Goal: Browse casually

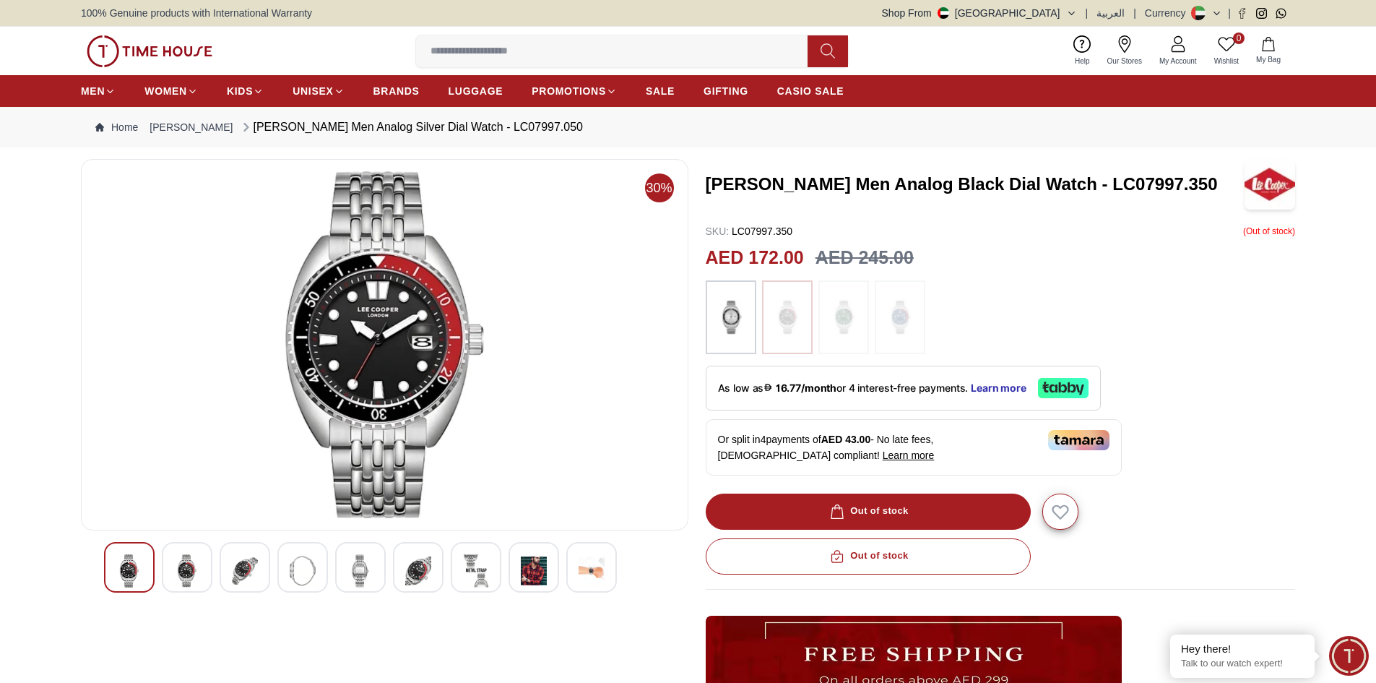
click at [188, 571] on img at bounding box center [187, 570] width 26 height 33
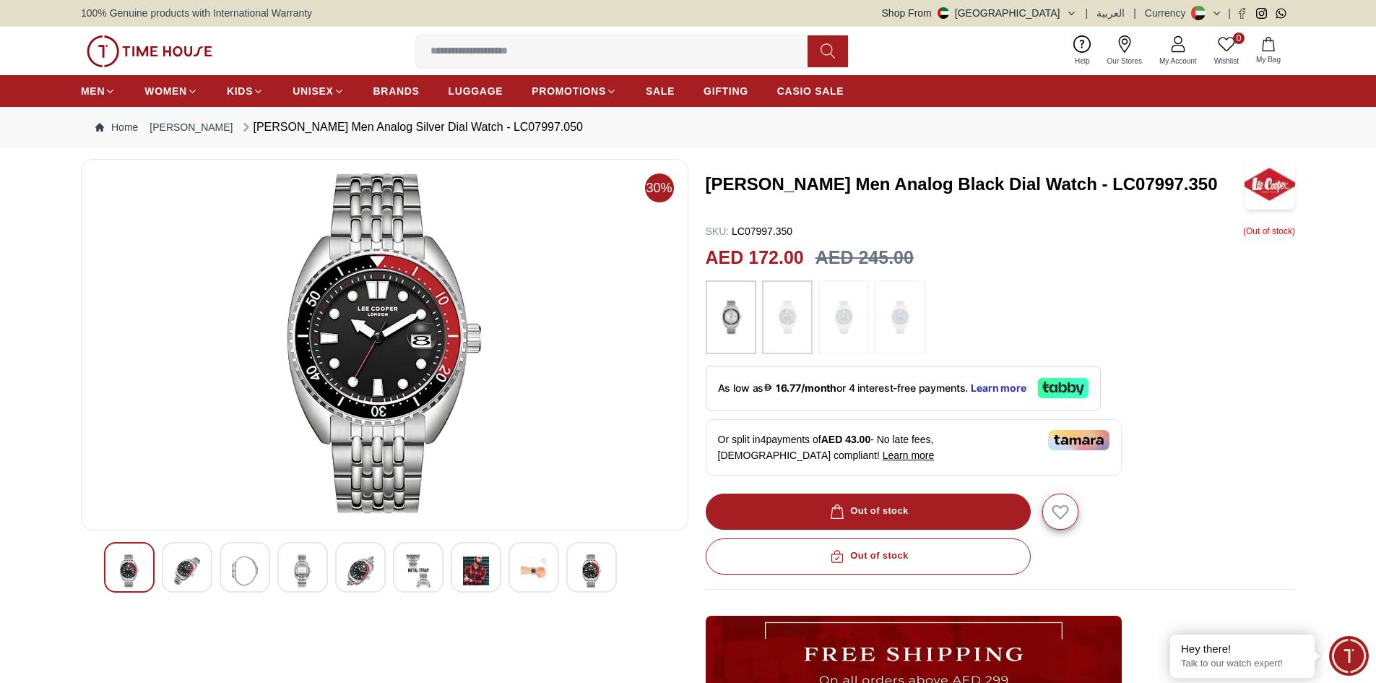
click at [249, 561] on img at bounding box center [245, 570] width 26 height 33
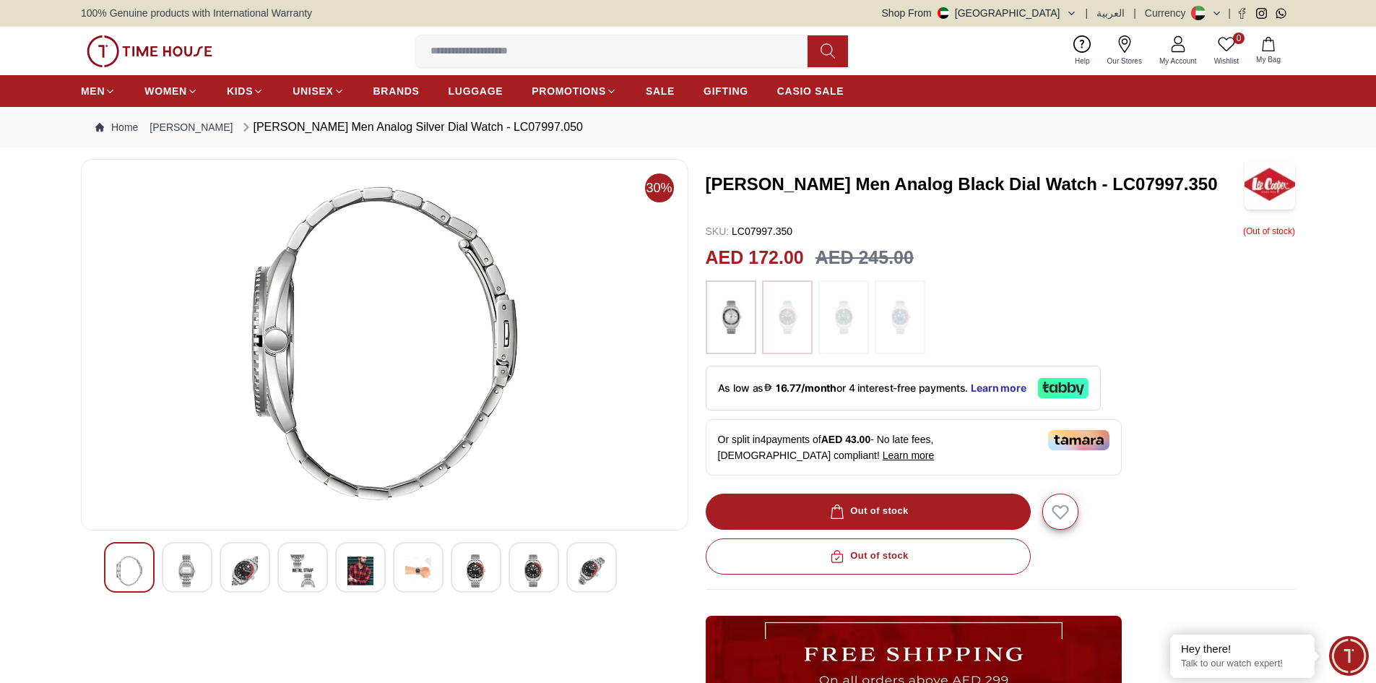
click at [251, 566] on img at bounding box center [245, 570] width 26 height 33
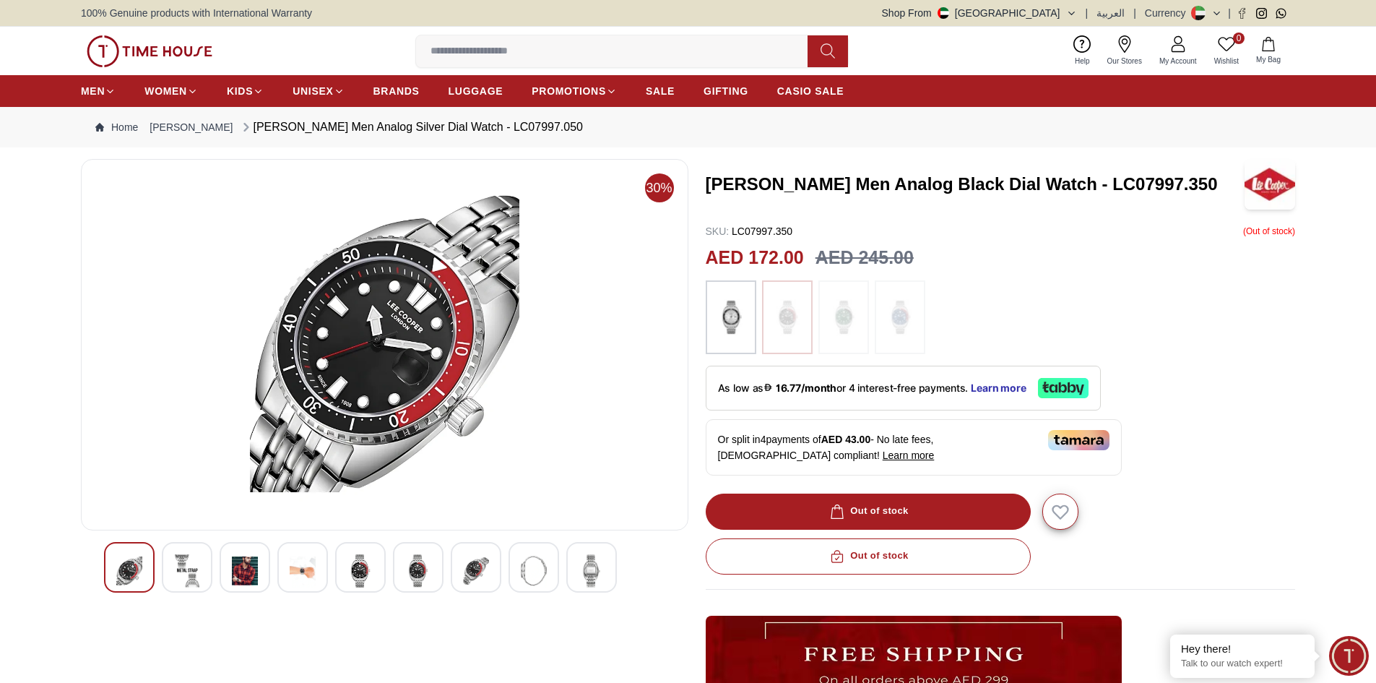
click at [295, 563] on img at bounding box center [303, 570] width 26 height 33
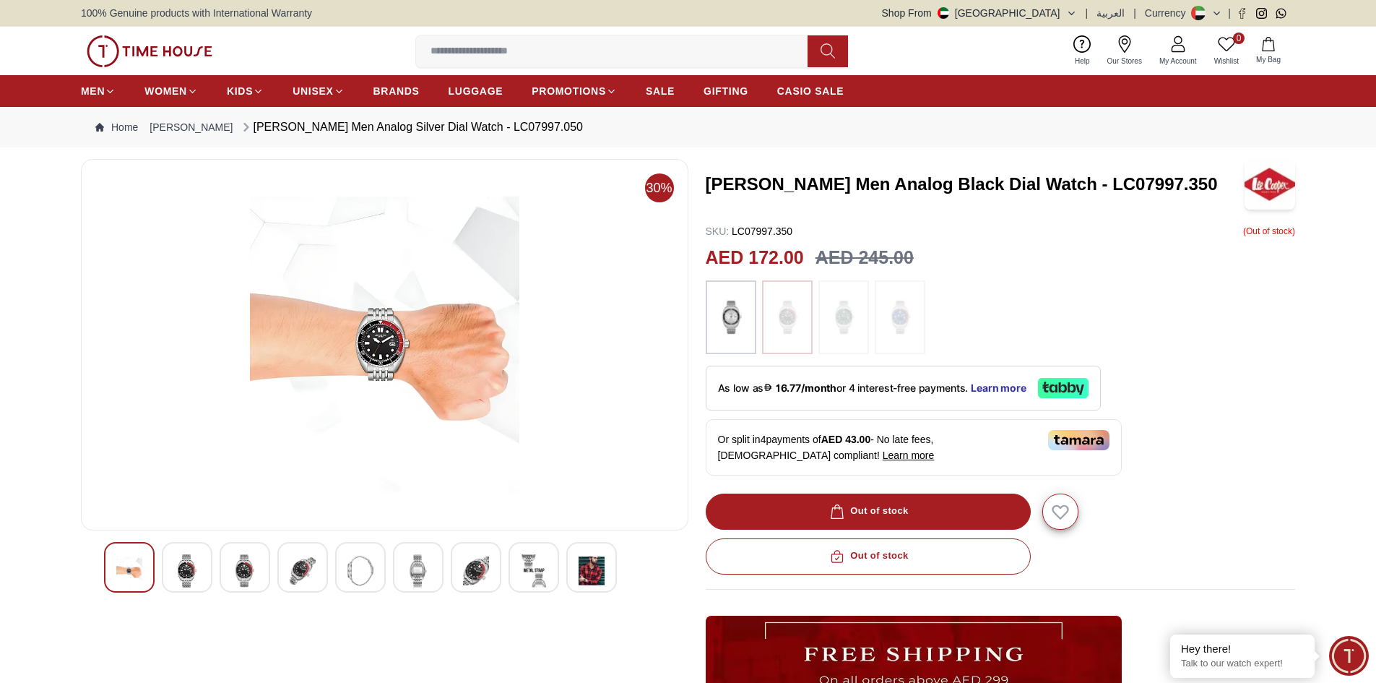
click at [486, 570] on img at bounding box center [476, 570] width 26 height 33
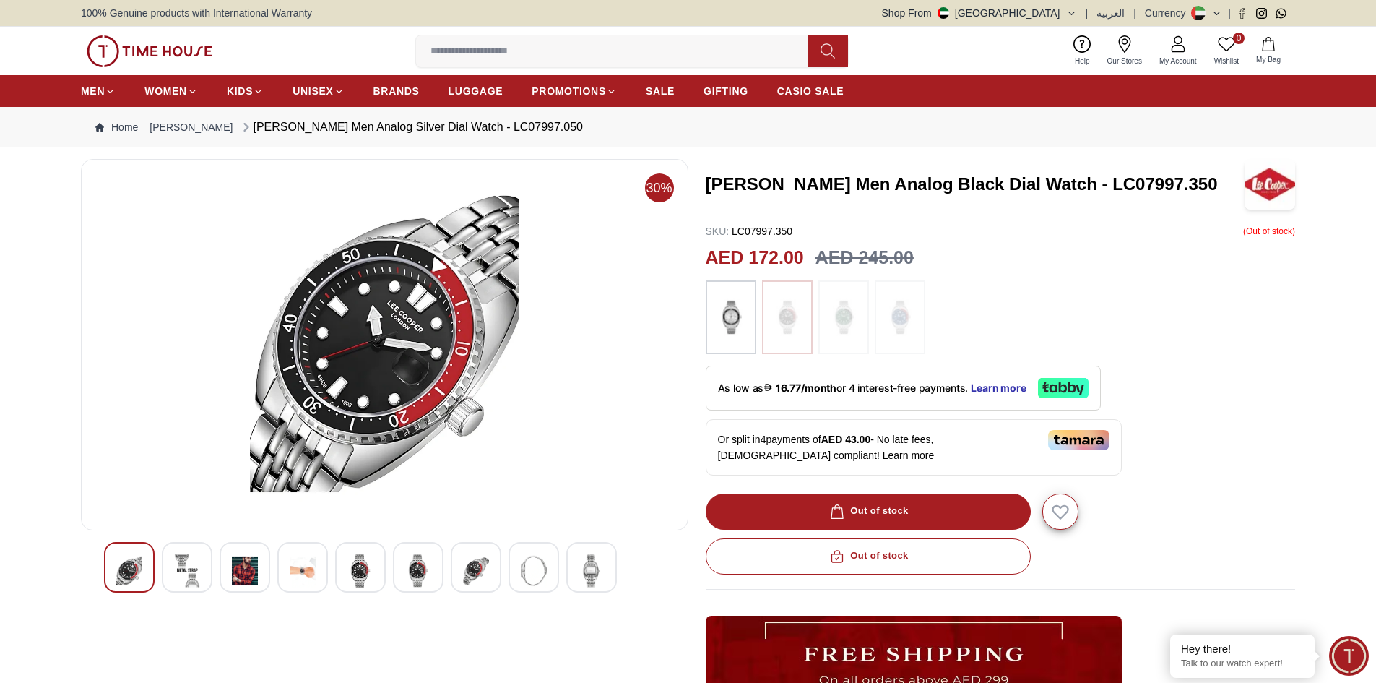
click at [490, 563] on div at bounding box center [476, 567] width 51 height 51
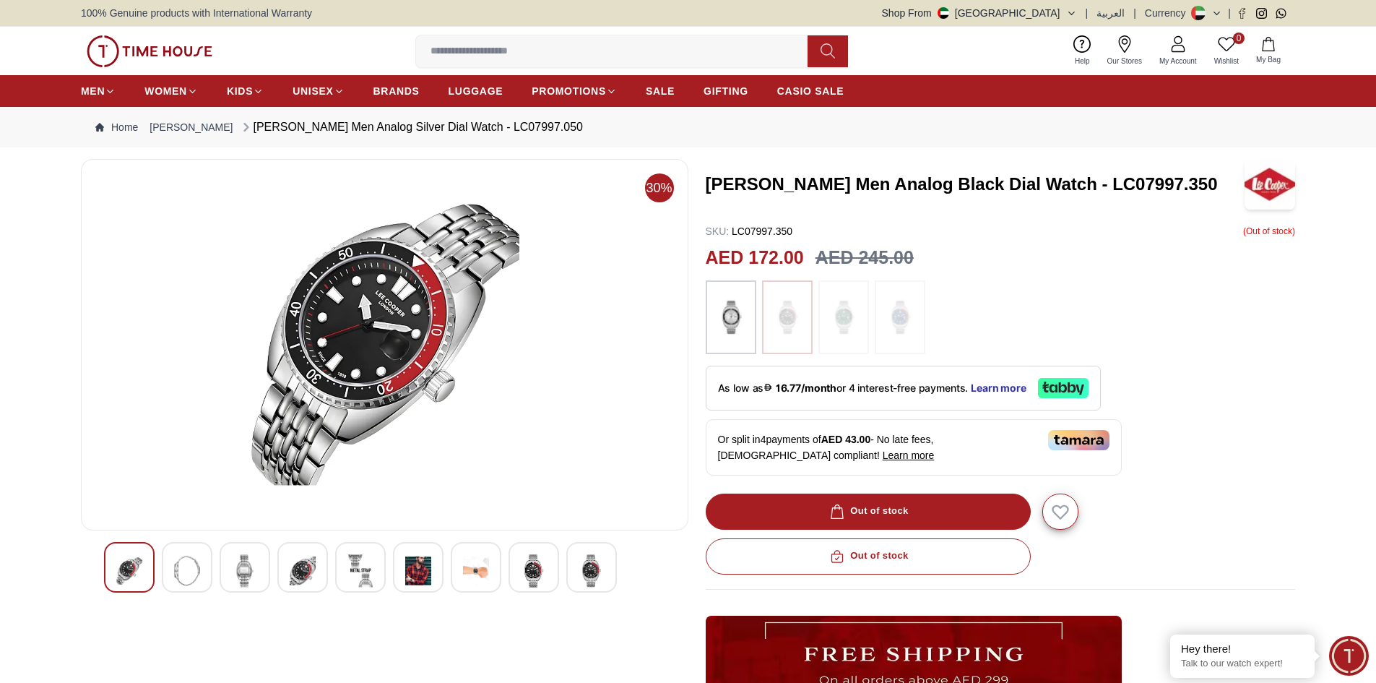
click at [531, 561] on img at bounding box center [534, 570] width 26 height 33
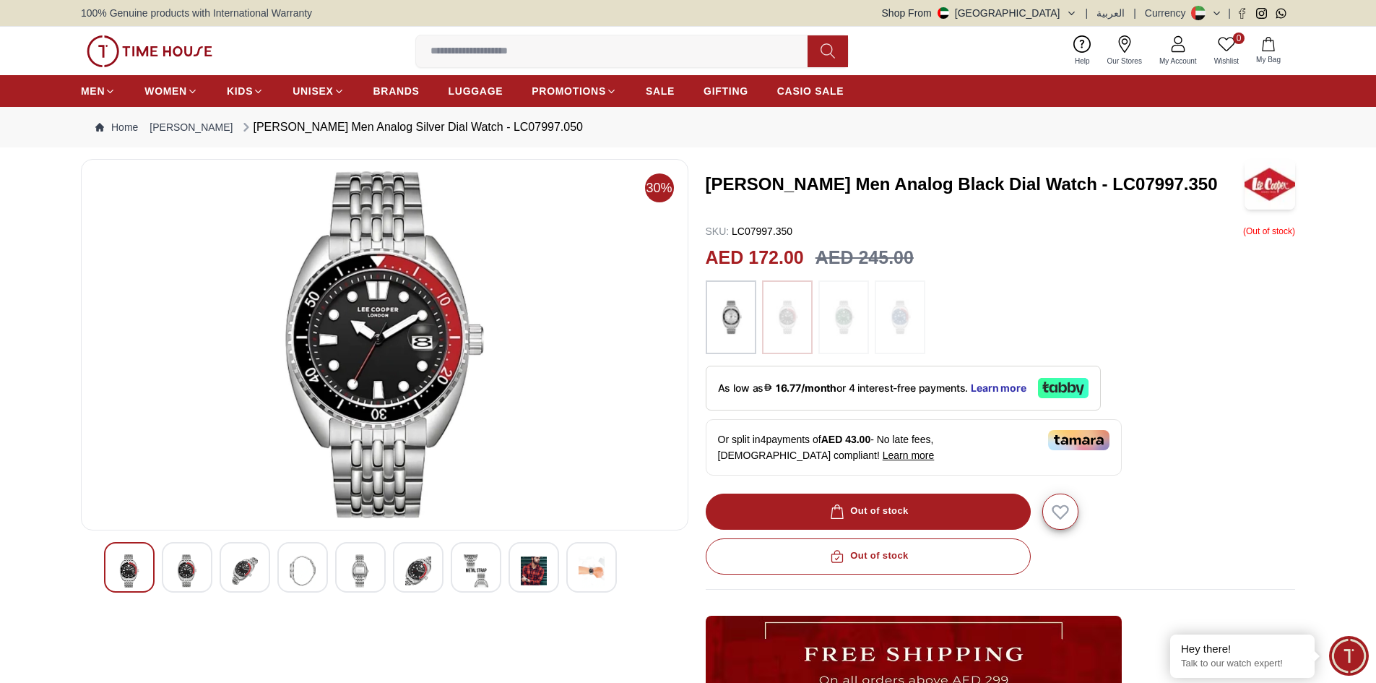
click at [589, 564] on img at bounding box center [592, 570] width 26 height 33
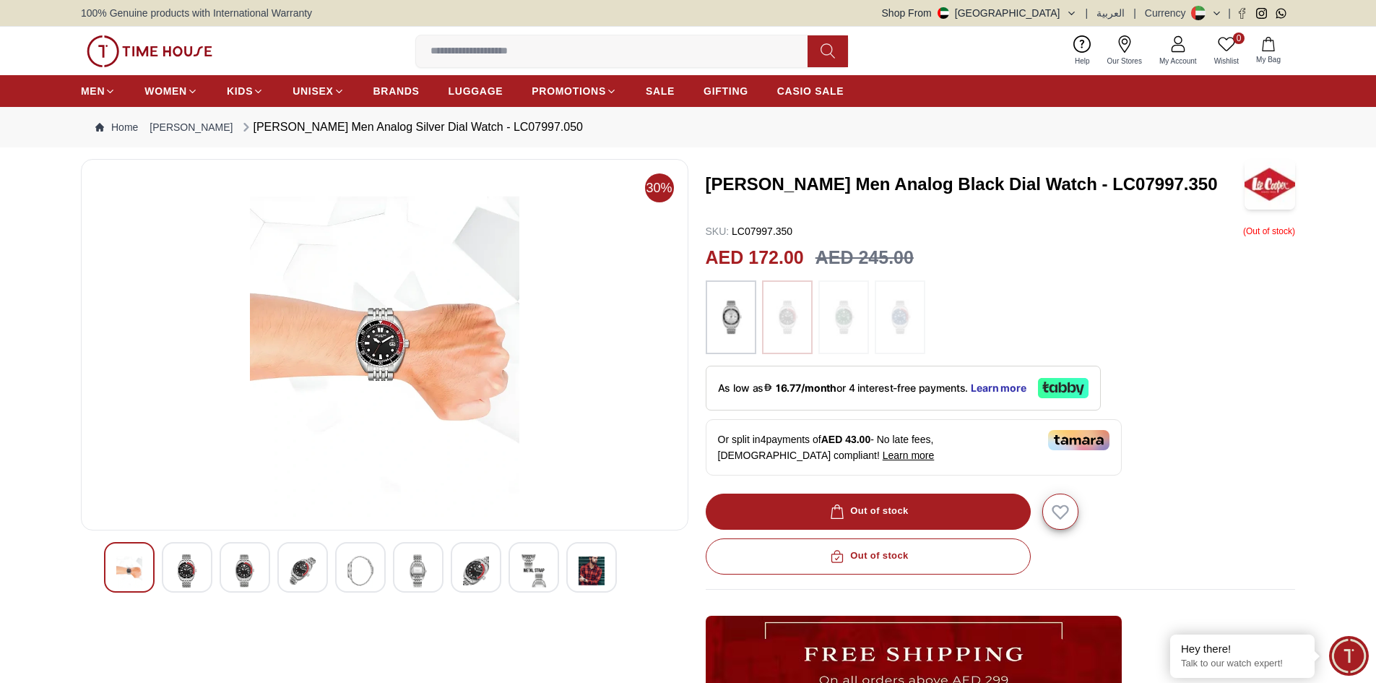
click at [189, 565] on img at bounding box center [187, 570] width 26 height 33
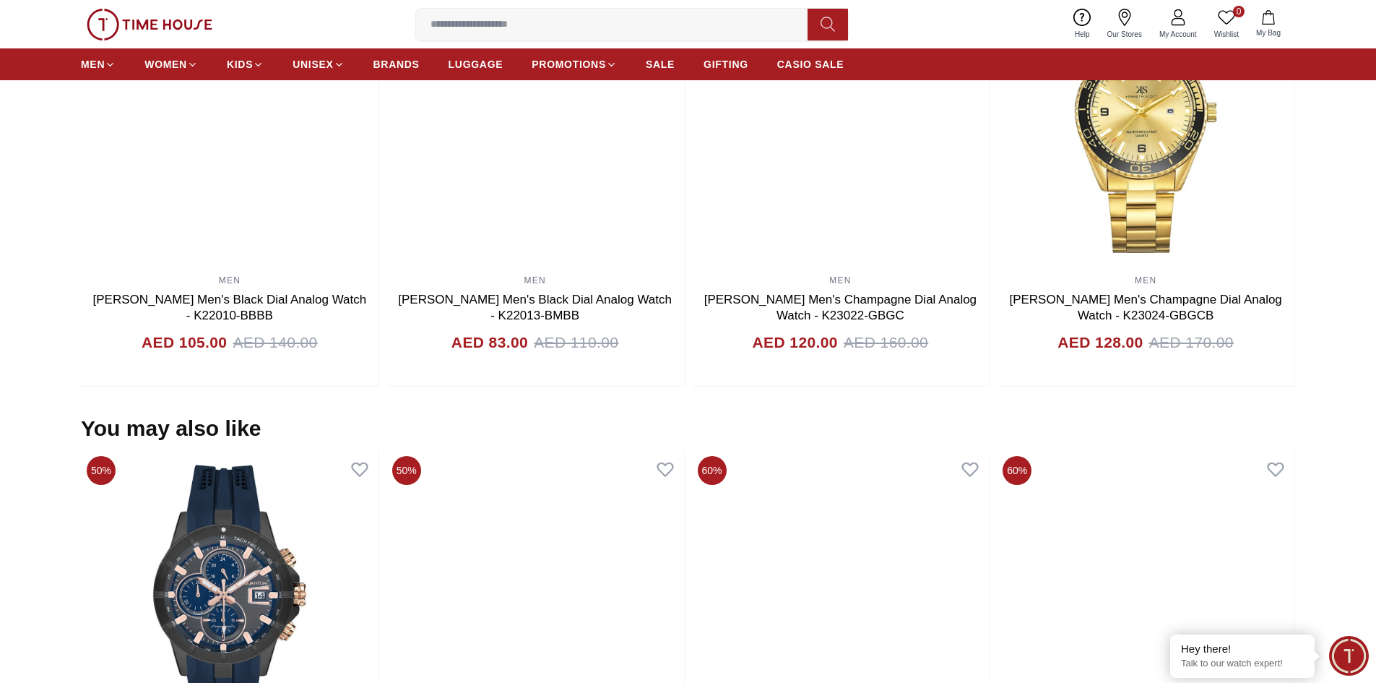
scroll to position [1165, 0]
